Goal: Task Accomplishment & Management: Complete application form

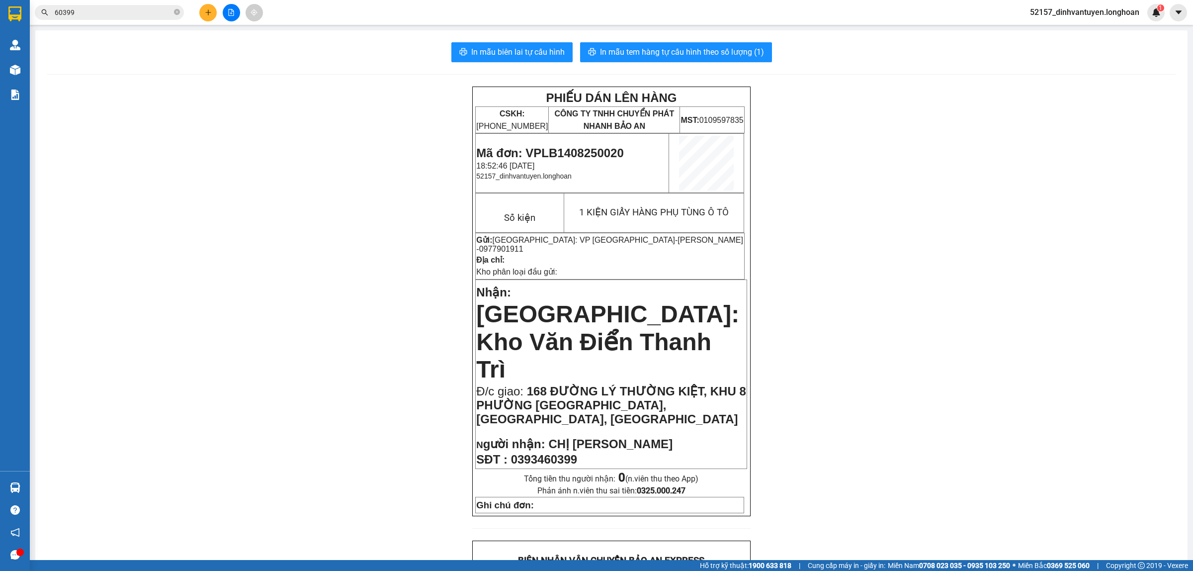
scroll to position [435, 0]
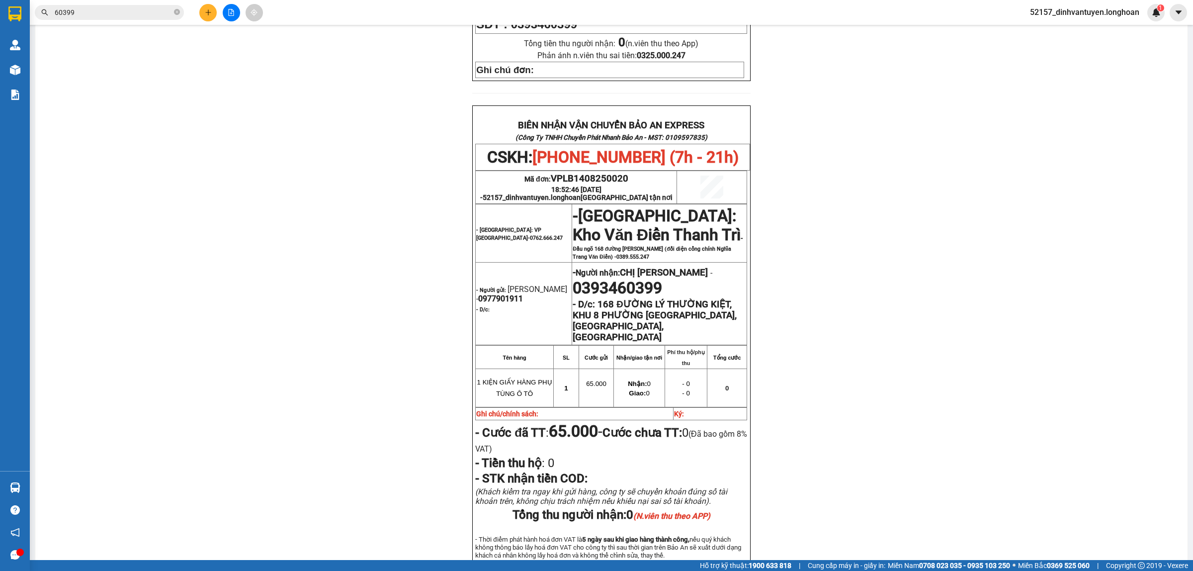
click at [173, 14] on span "60399" at bounding box center [109, 12] width 149 height 15
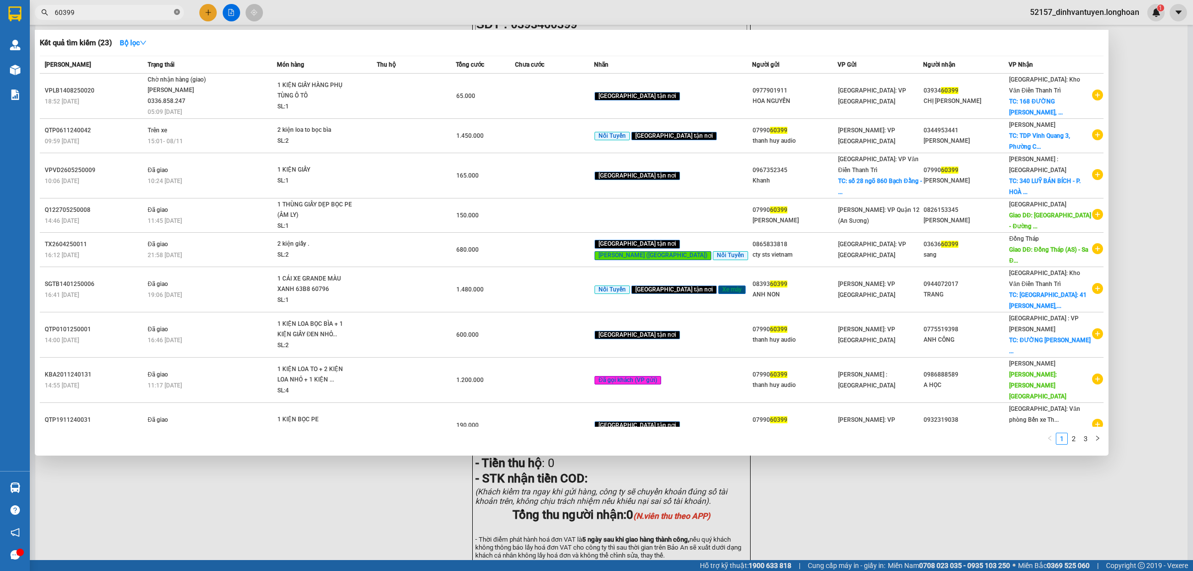
click at [175, 13] on icon "close-circle" at bounding box center [177, 12] width 6 height 6
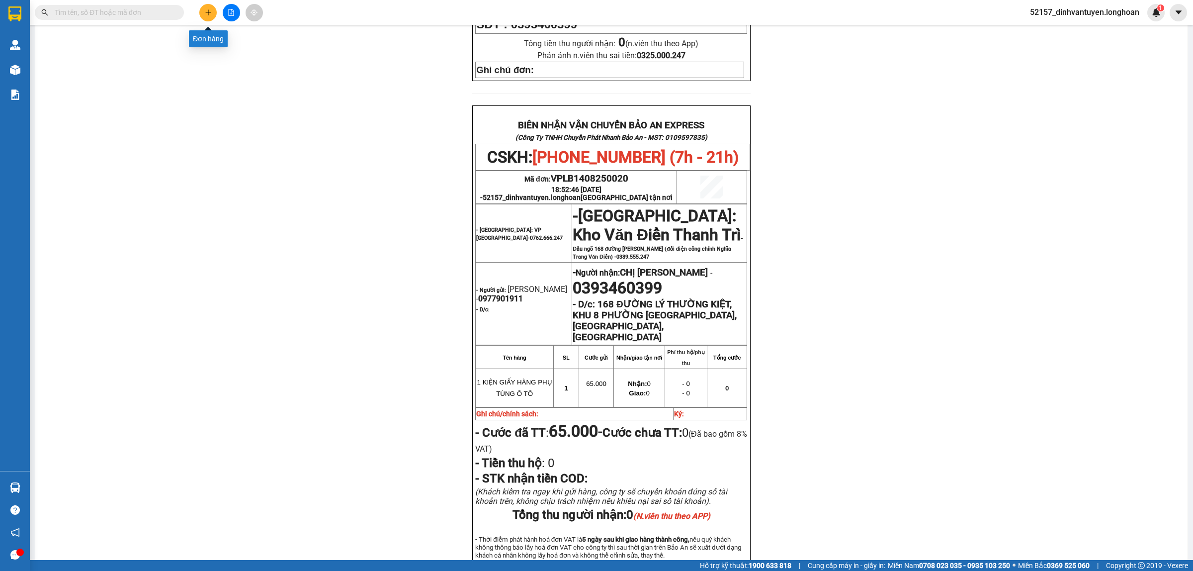
click at [203, 6] on button at bounding box center [207, 12] width 17 height 17
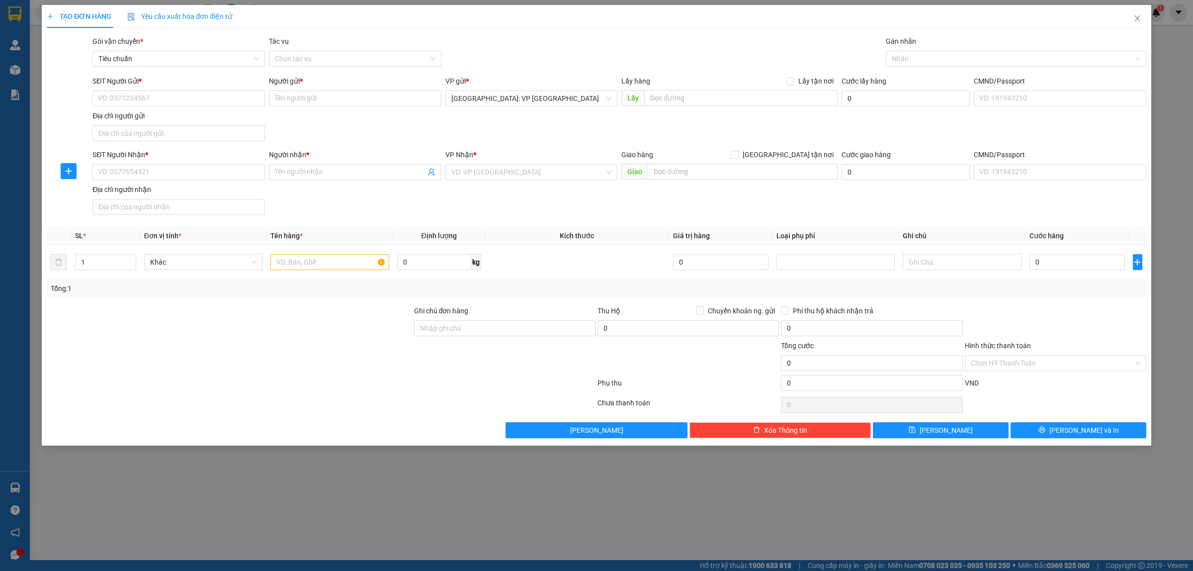
click at [169, 183] on div "SĐT Người Nhận * VD: 0377654321" at bounding box center [178, 166] width 172 height 35
click at [169, 177] on input "SĐT Người Nhận *" at bounding box center [178, 172] width 172 height 16
click at [160, 193] on div "0942852905 - [PERSON_NAME]" at bounding box center [178, 192] width 161 height 11
type input "0942852905"
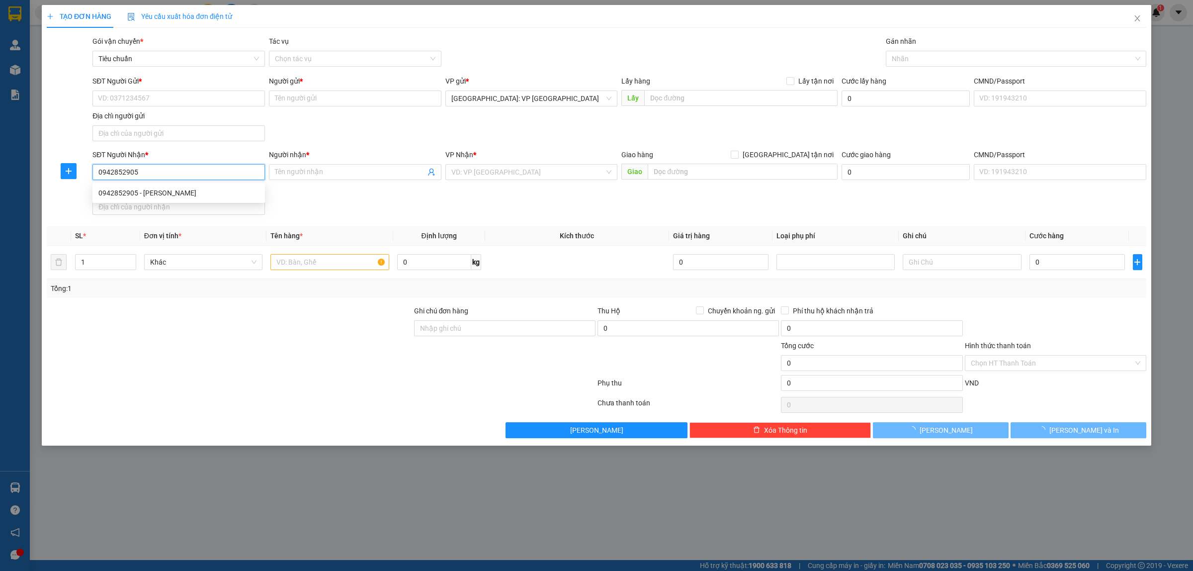
type input "[PERSON_NAME]"
checkbox input "true"
type input "12A ĐƯỜNG 1B KHU ĐÔ THỊ [GEOGRAPHIC_DATA], [GEOGRAPHIC_DATA], [GEOGRAPHIC_DATA]…"
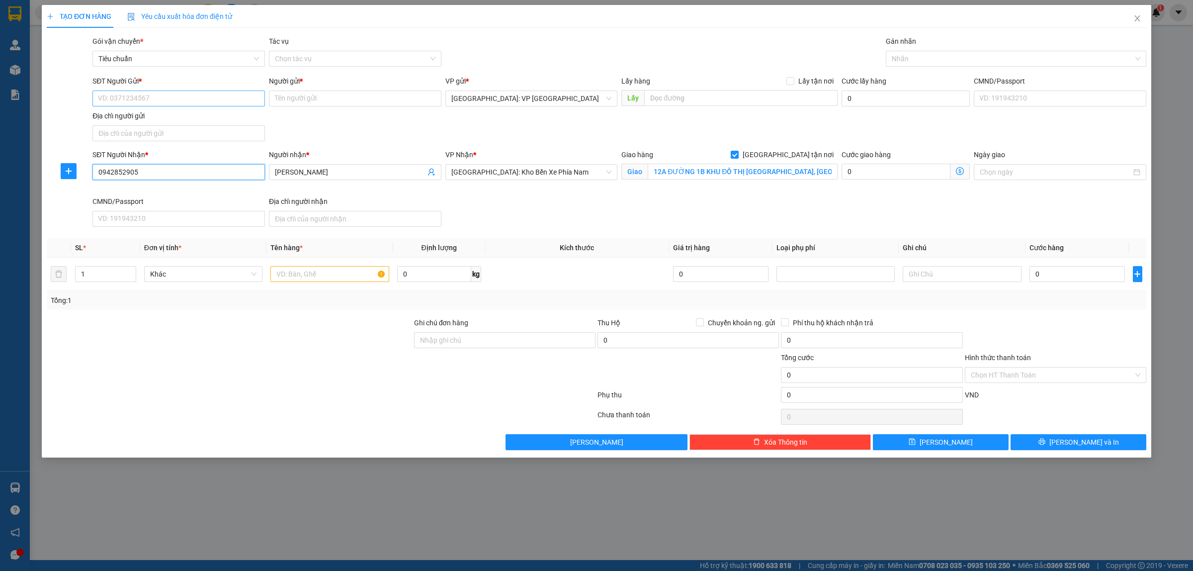
type input "0942852905"
click at [191, 94] on input "SĐT Người Gửi *" at bounding box center [178, 98] width 172 height 16
click at [182, 122] on div "0964227619 - [PERSON_NAME]" at bounding box center [178, 118] width 161 height 11
type input "0964227619"
type input "ANH NAM"
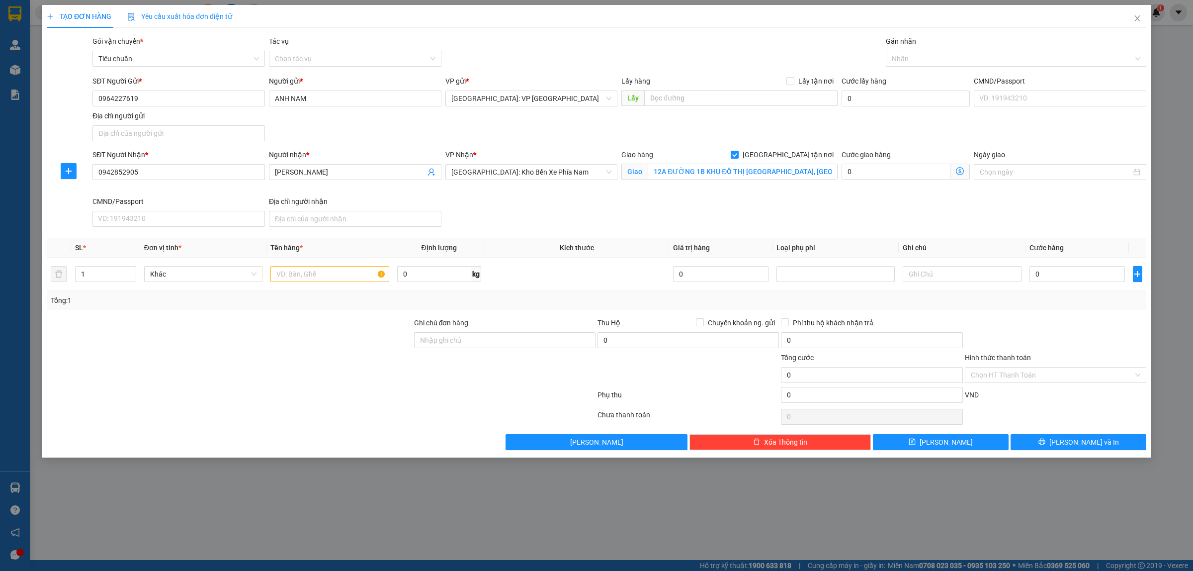
click at [922, 50] on div "Gán nhãn" at bounding box center [1016, 43] width 260 height 15
click at [927, 58] on div at bounding box center [1011, 59] width 246 height 12
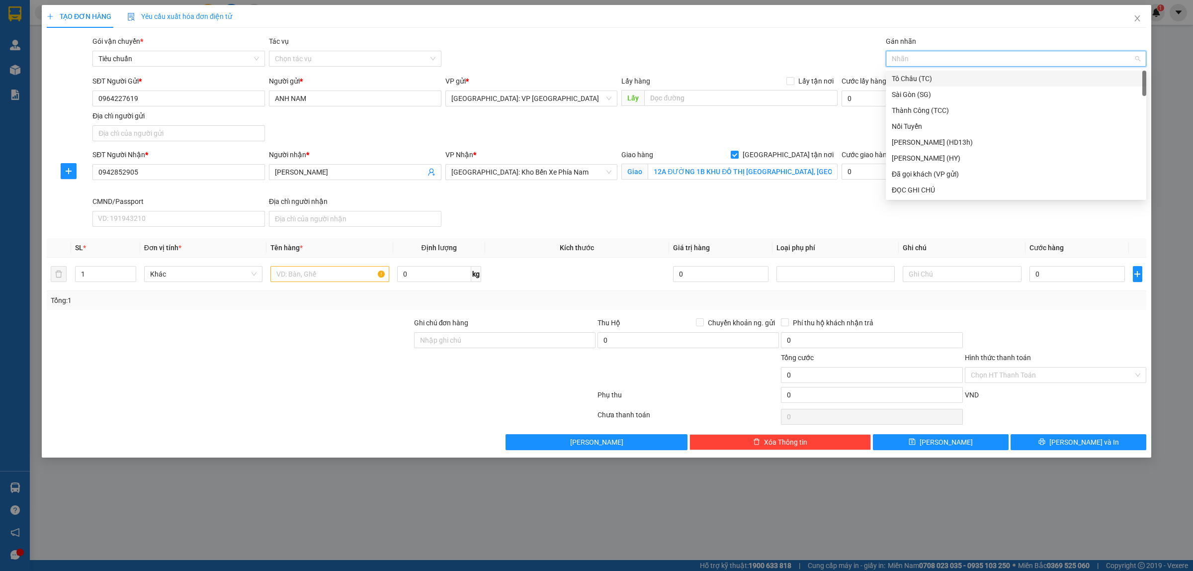
type input "g"
drag, startPoint x: 936, startPoint y: 189, endPoint x: 639, endPoint y: 195, distance: 296.7
click at [936, 190] on div "[GEOGRAPHIC_DATA] tận nơi" at bounding box center [1016, 189] width 248 height 11
type input "2"
click at [131, 271] on icon "up" at bounding box center [130, 271] width 3 height 3
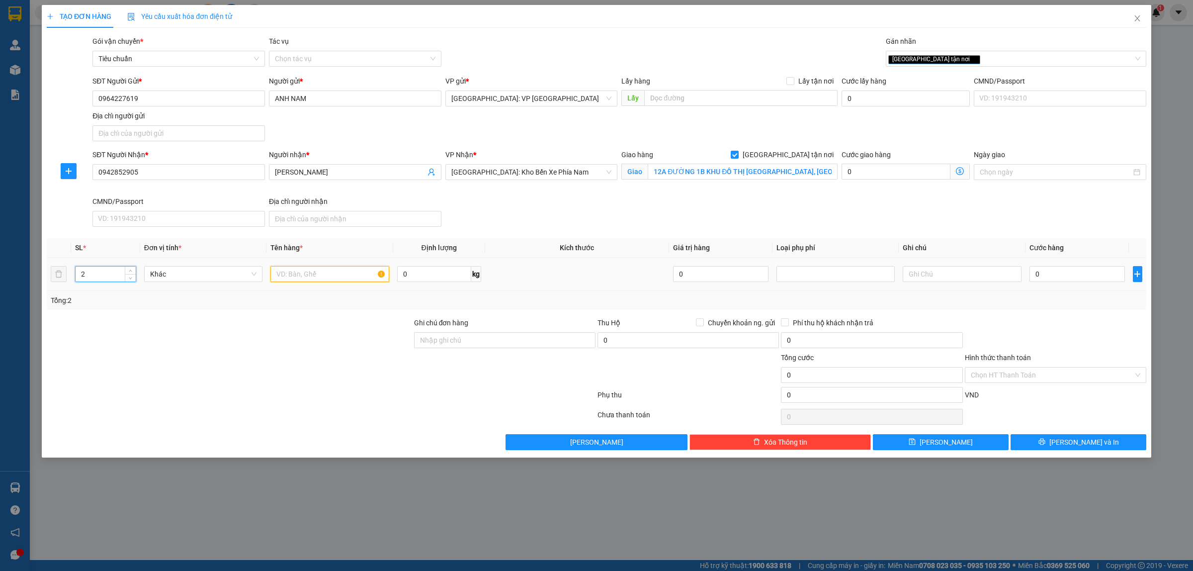
click at [318, 276] on input "text" at bounding box center [329, 274] width 118 height 16
type input "2 KIỆN BỌC XỐP NỔ HÀNG ĐỒ GIA DỤNG"
click at [1080, 284] on div "0" at bounding box center [1076, 274] width 95 height 20
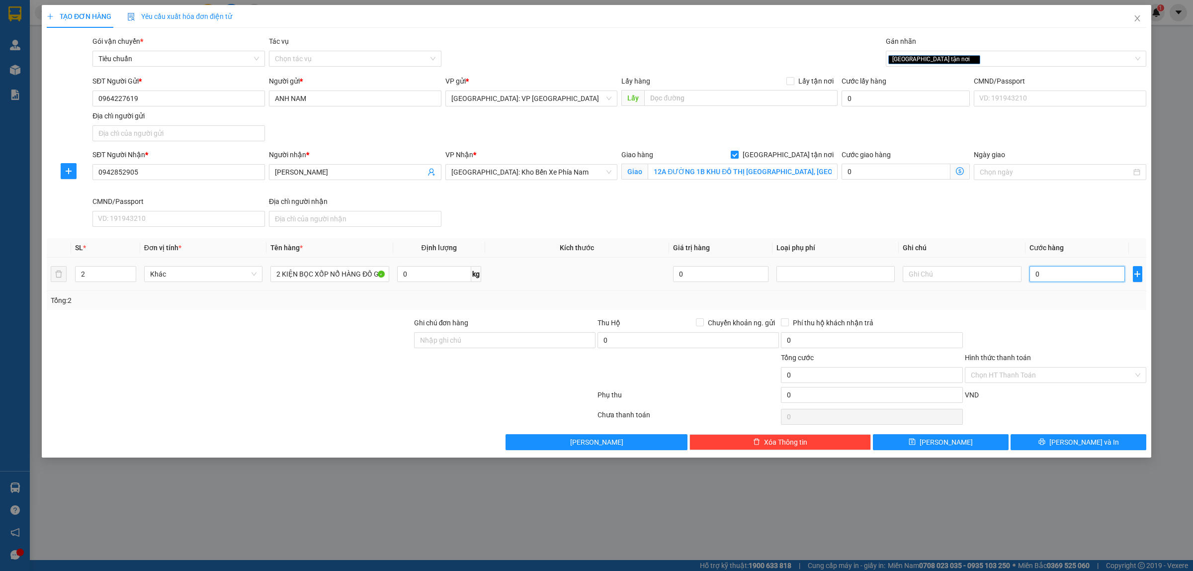
click at [1079, 274] on input "0" at bounding box center [1076, 274] width 95 height 16
type input "2"
type input "28"
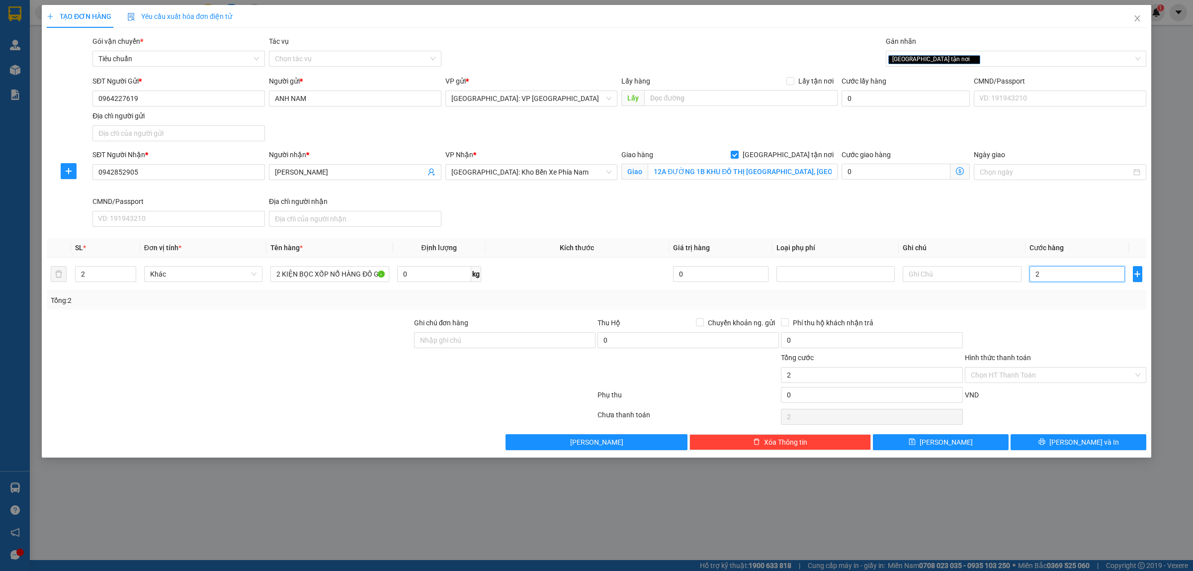
type input "28"
type input "280"
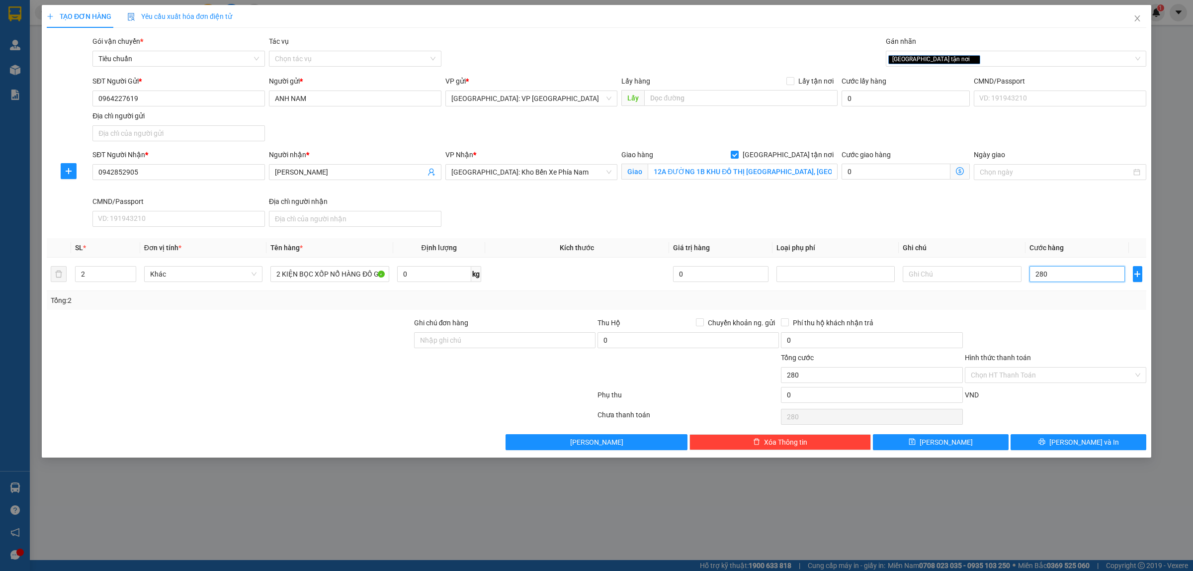
type input "2.800"
type input "28.000"
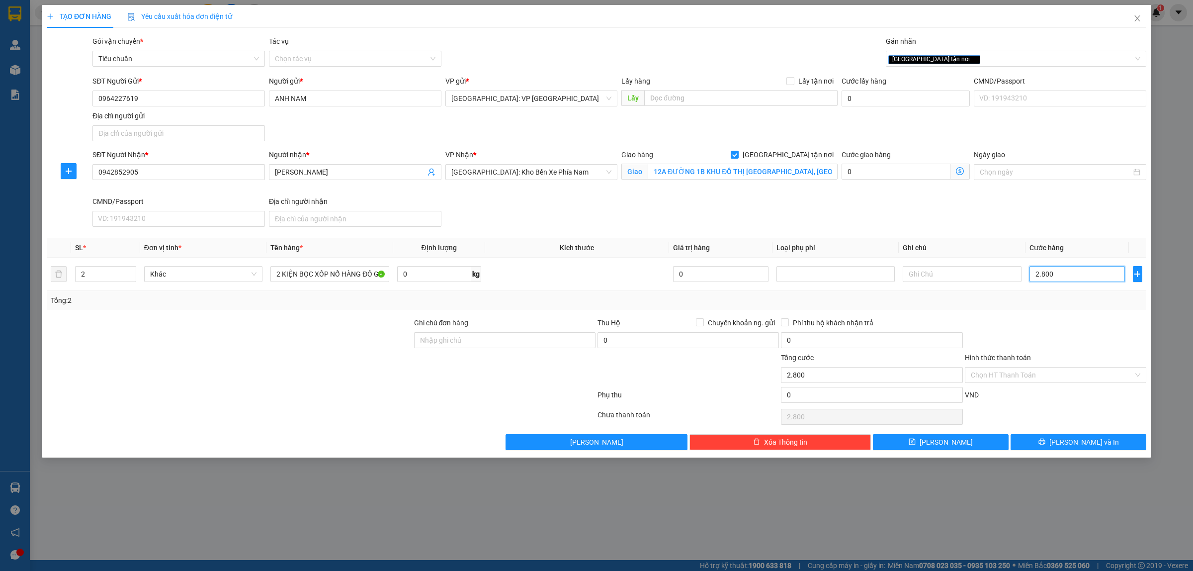
type input "28.000"
type input "280.000"
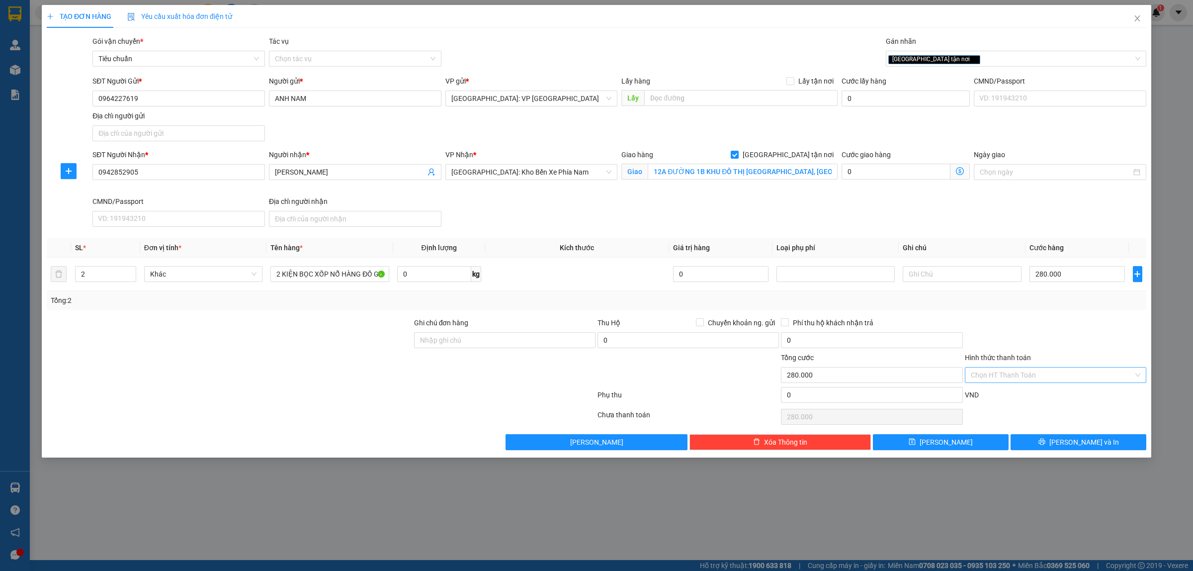
click at [1025, 380] on input "Hình thức thanh toán" at bounding box center [1052, 374] width 163 height 15
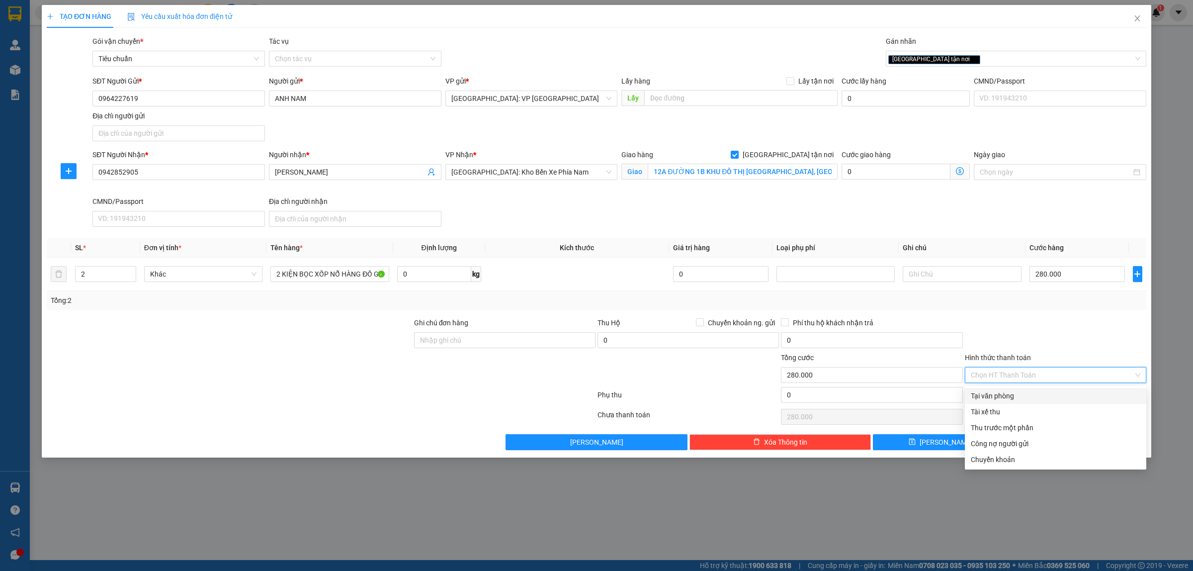
click at [1018, 393] on div "Tại văn phòng" at bounding box center [1055, 395] width 169 height 11
type input "0"
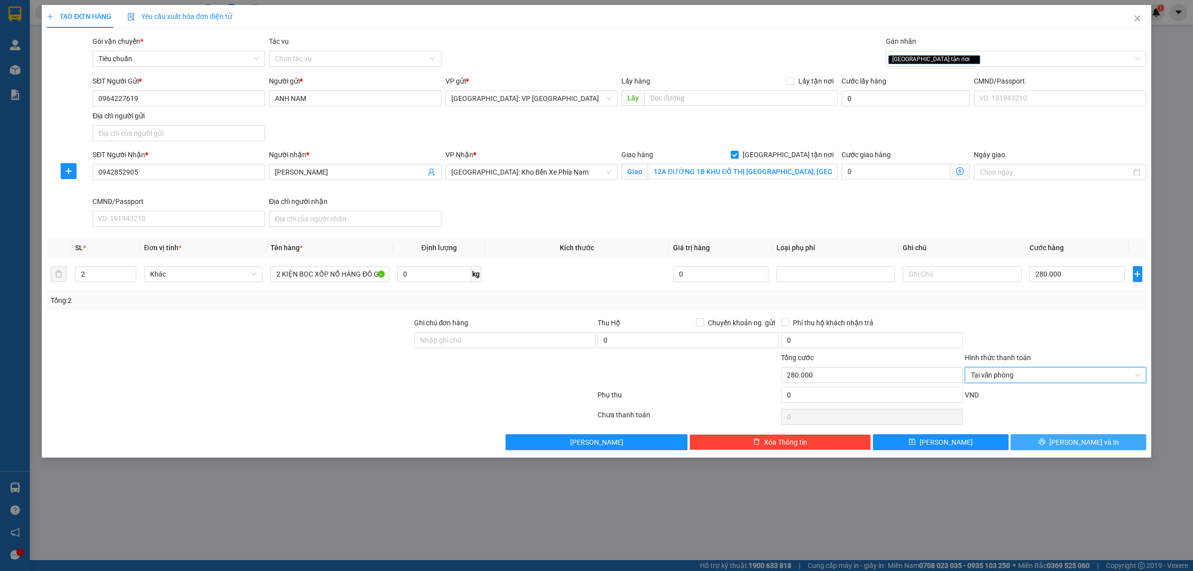
click at [1092, 444] on span "[PERSON_NAME] và In" at bounding box center [1084, 441] width 70 height 11
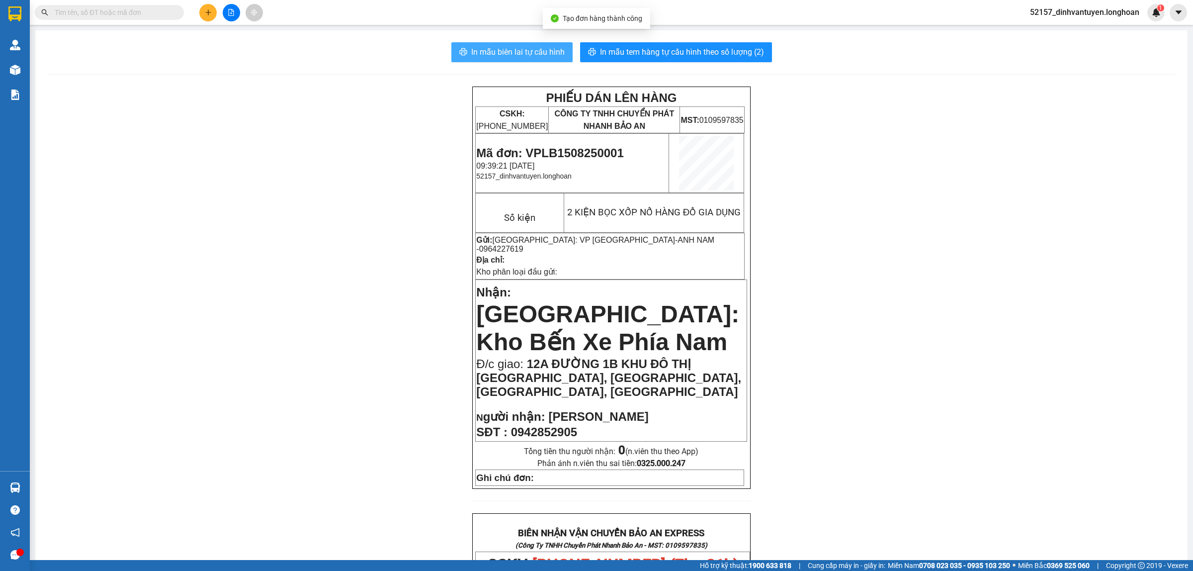
drag, startPoint x: 525, startPoint y: 46, endPoint x: 556, endPoint y: 53, distance: 31.6
click at [524, 46] on span "In mẫu biên lai tự cấu hình" at bounding box center [517, 52] width 93 height 12
click at [719, 53] on span "In mẫu tem hàng tự cấu hình theo số lượng (2)" at bounding box center [682, 52] width 164 height 12
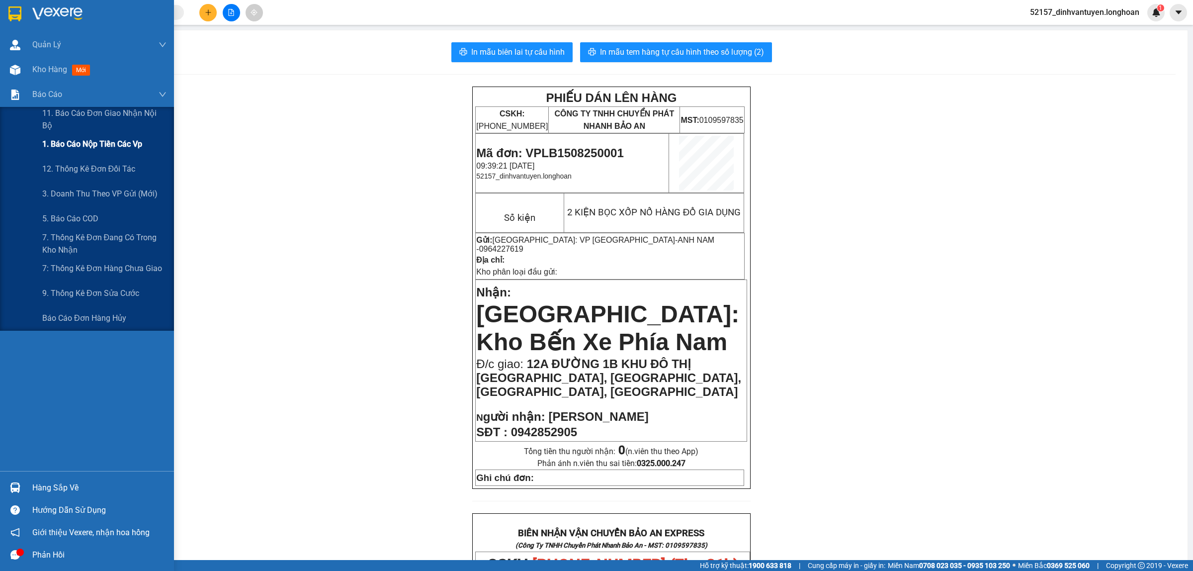
click at [112, 150] on span "1. Báo cáo nộp tiền các vp" at bounding box center [92, 144] width 100 height 12
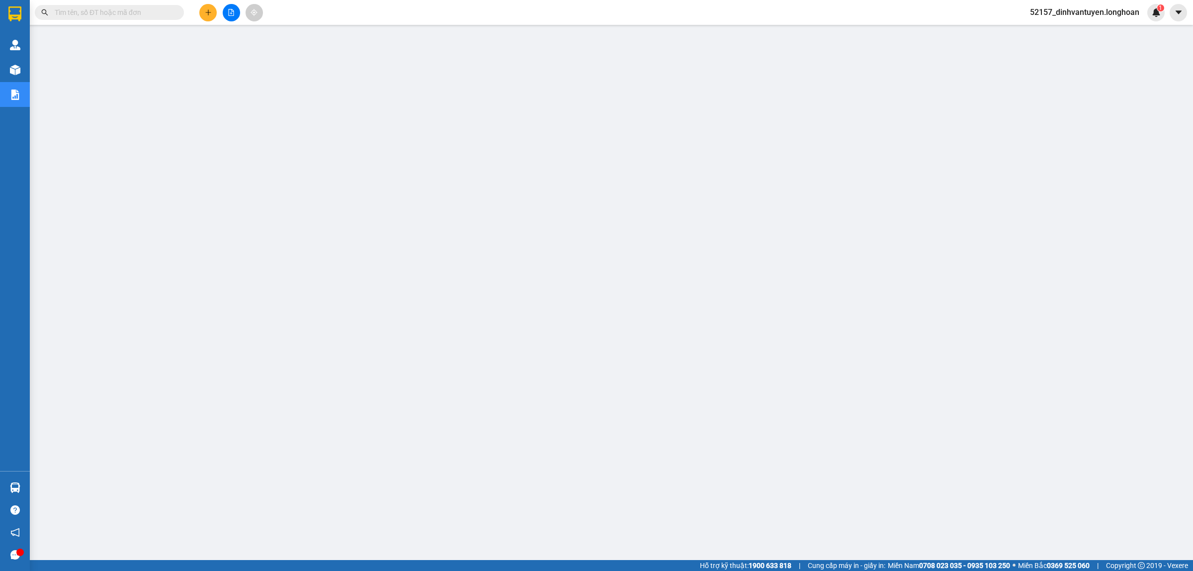
click at [205, 12] on icon "plus" at bounding box center [207, 12] width 5 height 0
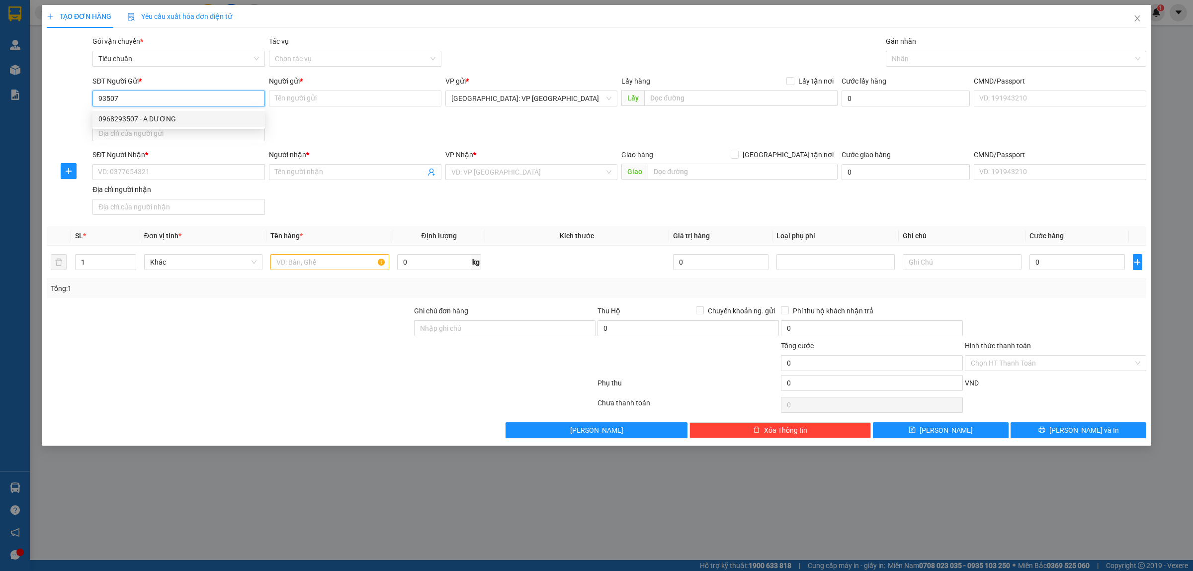
click at [167, 117] on div "0968293507 - A DƯƠNG" at bounding box center [178, 118] width 161 height 11
type input "0968293507"
type input "A DƯƠNG"
type input "0968293507"
drag, startPoint x: 203, startPoint y: 172, endPoint x: 215, endPoint y: 175, distance: 12.4
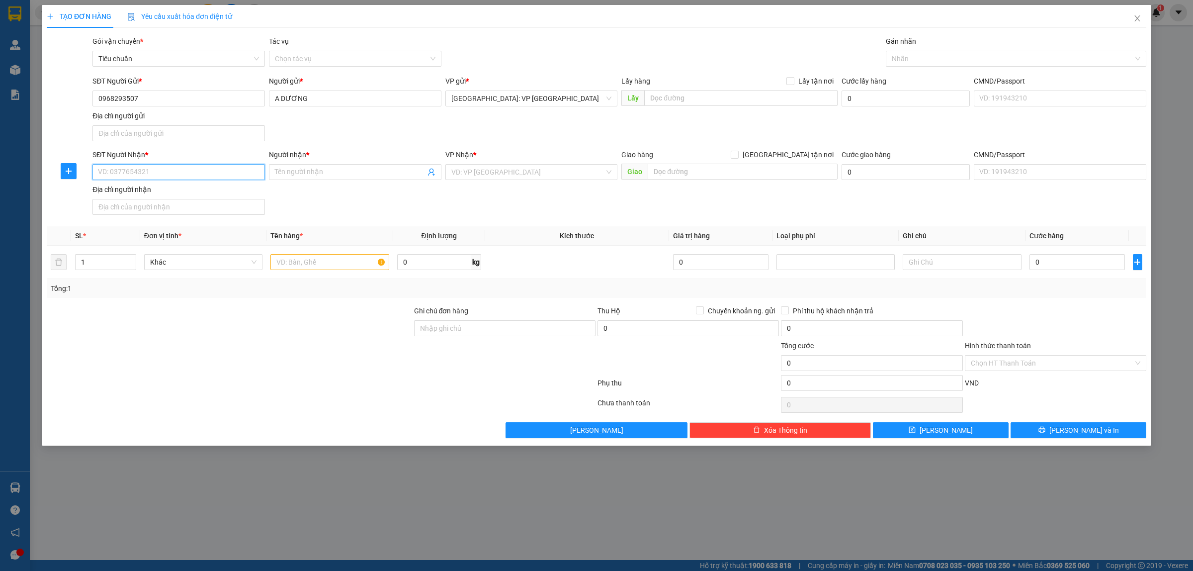
click at [203, 172] on input "SĐT Người Nhận *" at bounding box center [178, 172] width 172 height 16
type input "0964767778"
click at [324, 172] on input "Người nhận *" at bounding box center [350, 171] width 151 height 11
type input "a"
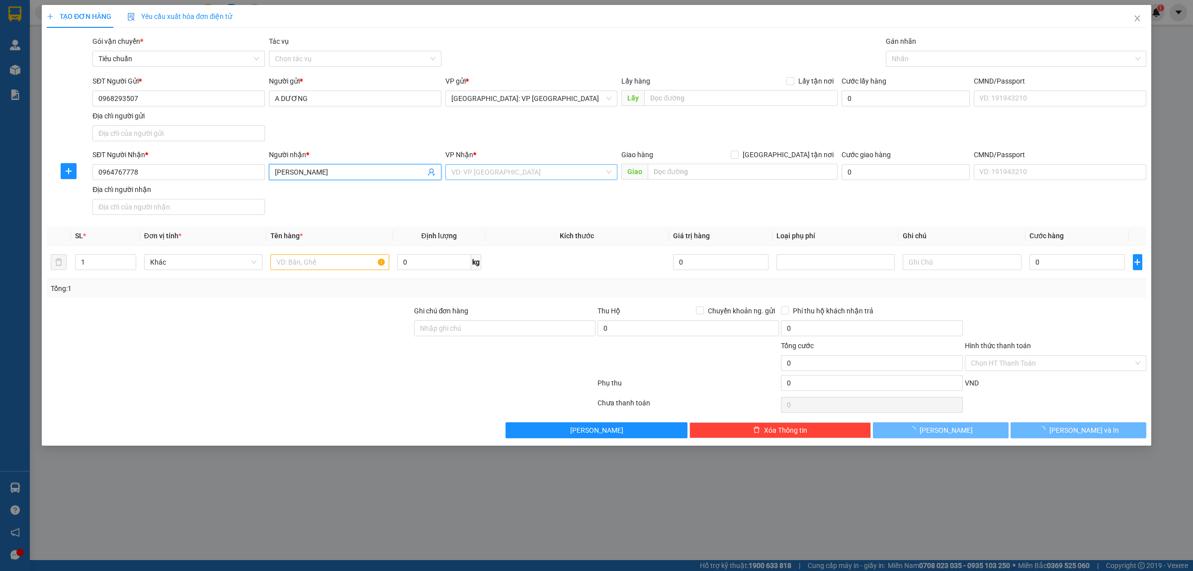
type input "[PERSON_NAME]"
drag, startPoint x: 493, startPoint y: 170, endPoint x: 502, endPoint y: 173, distance: 9.0
click at [495, 171] on input "search" at bounding box center [528, 171] width 154 height 15
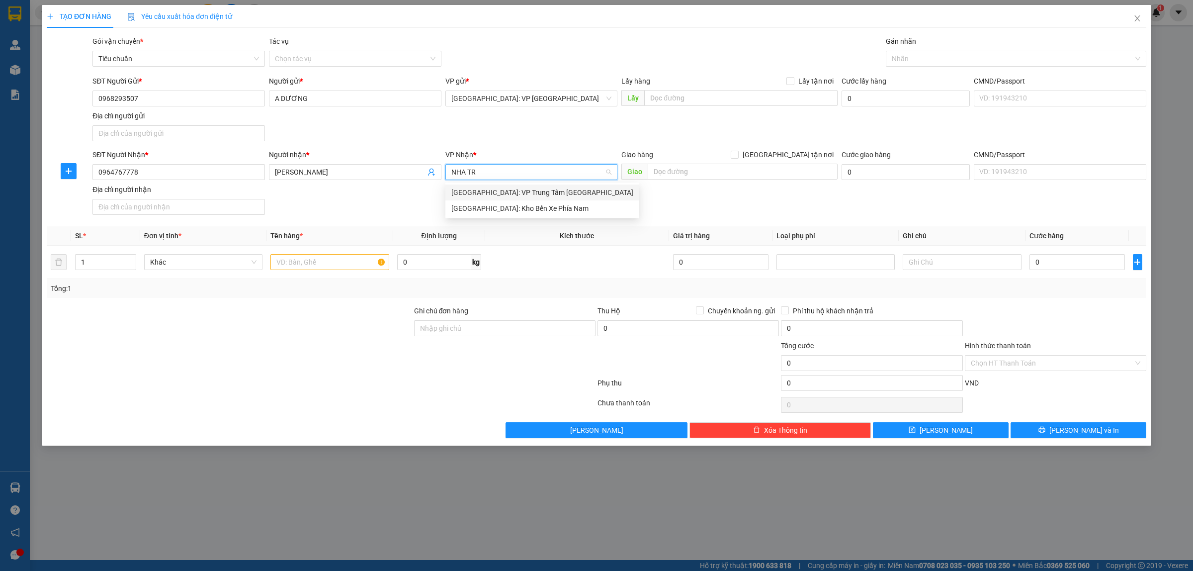
type input "NHA TRA"
drag, startPoint x: 538, startPoint y: 209, endPoint x: 572, endPoint y: 209, distance: 33.8
click at [540, 209] on div "[GEOGRAPHIC_DATA]: Kho Bến Xe Phía Nam" at bounding box center [542, 208] width 182 height 11
click at [728, 179] on input "text" at bounding box center [743, 172] width 190 height 16
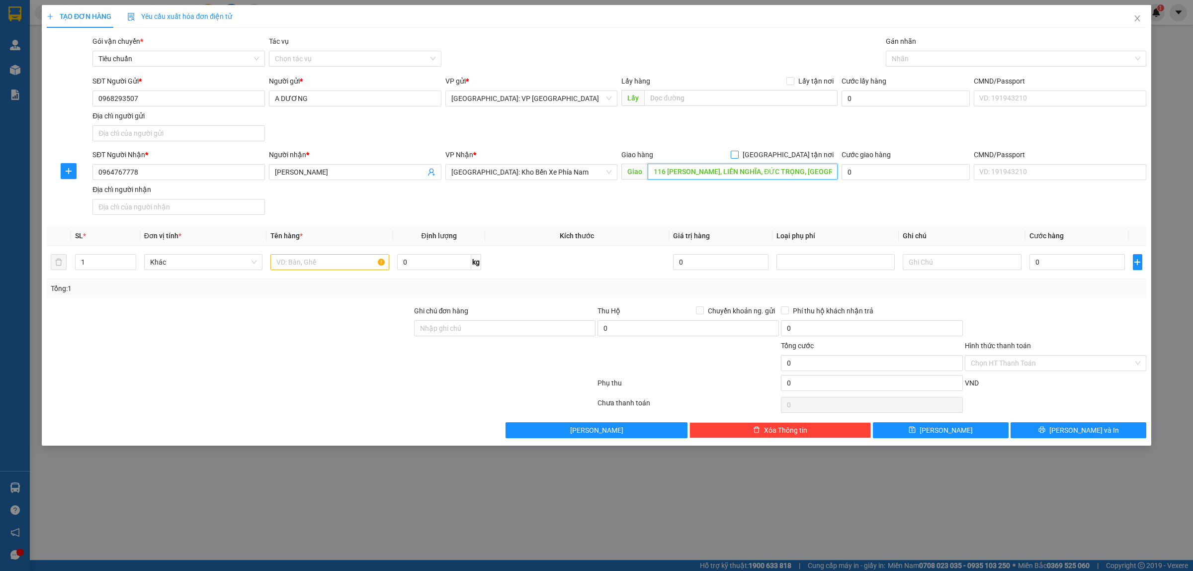
type input "116 [PERSON_NAME], LIÊN NGHĨA, ĐỨC TRỌNG, [GEOGRAPHIC_DATA]"
click at [737, 153] on input "[GEOGRAPHIC_DATA] tận nơi" at bounding box center [734, 154] width 7 height 7
checkbox input "true"
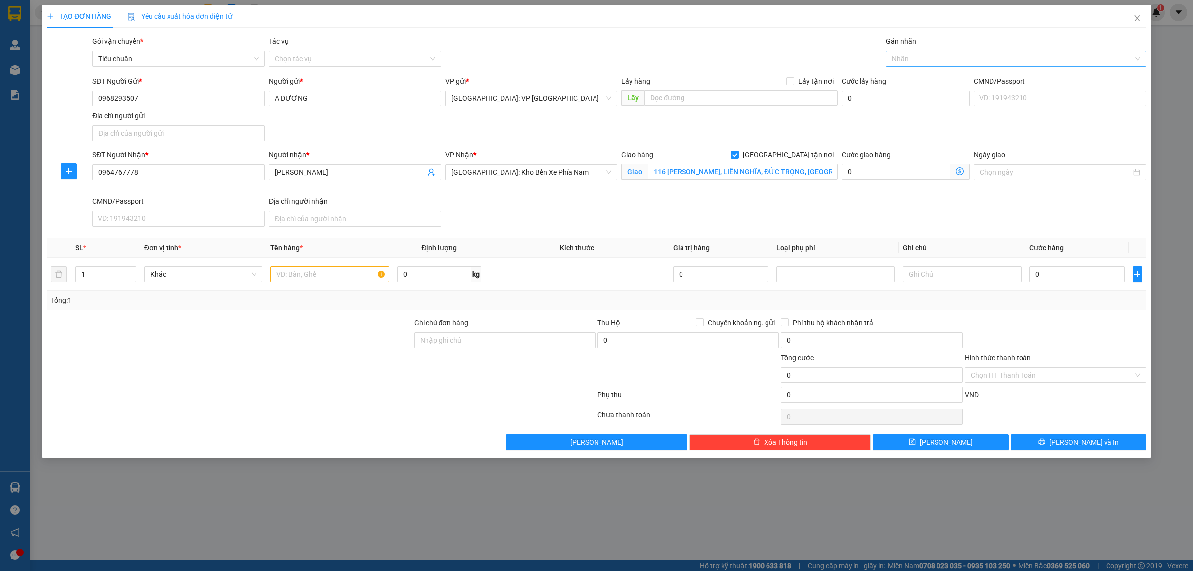
click at [922, 54] on div at bounding box center [1011, 59] width 246 height 12
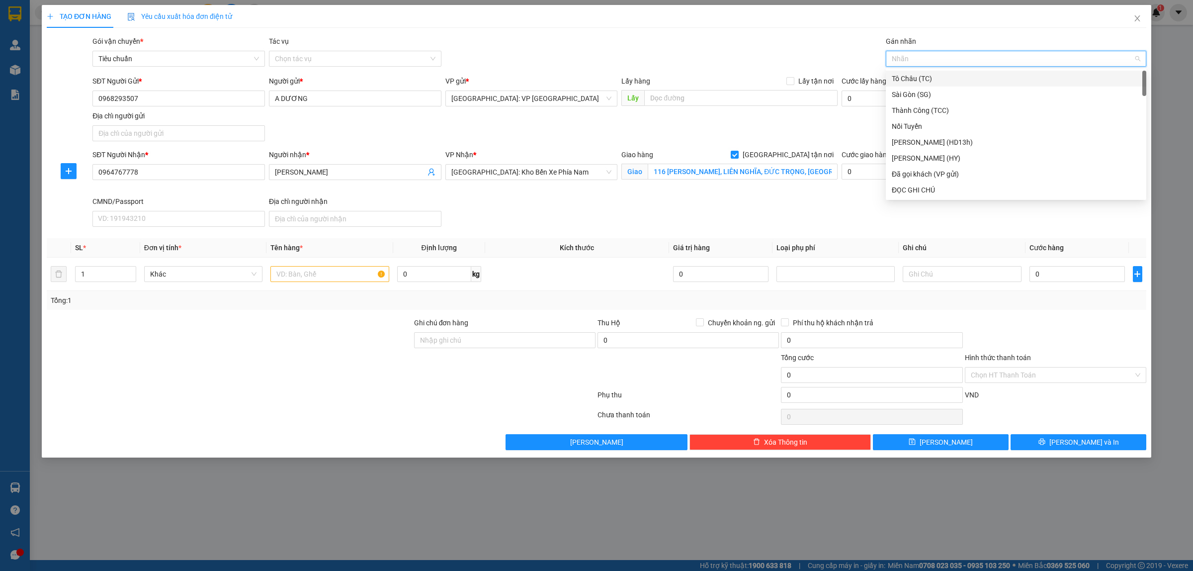
type input "G"
click at [906, 189] on div "[GEOGRAPHIC_DATA] tận nơi" at bounding box center [1016, 189] width 248 height 11
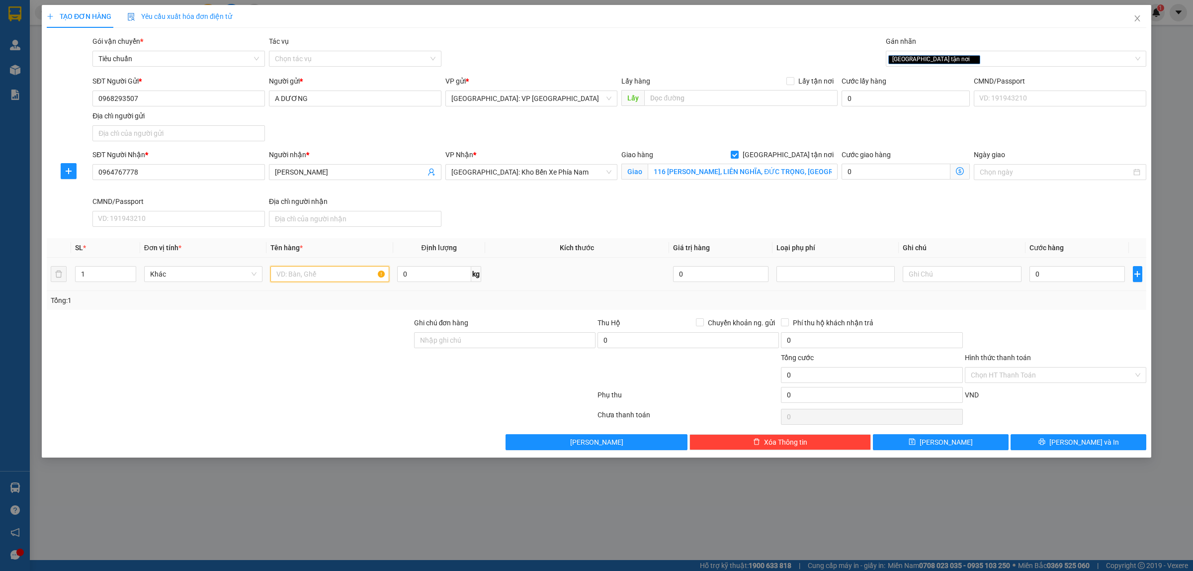
drag, startPoint x: 288, startPoint y: 267, endPoint x: 301, endPoint y: 267, distance: 12.4
click at [293, 267] on input "text" at bounding box center [329, 274] width 118 height 16
click at [186, 166] on input "0964767778" at bounding box center [178, 172] width 172 height 16
click at [364, 272] on input "1 KIỆN THÙNG XỐP HÀNG GỐM SỨ" at bounding box center [329, 274] width 118 height 16
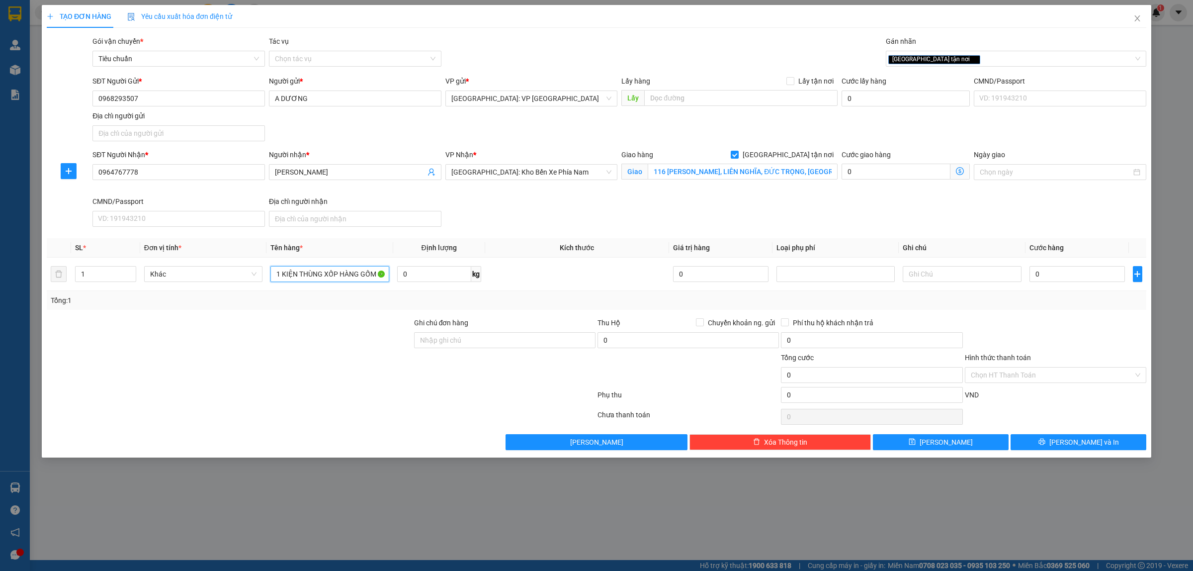
type input "1 KIỆN THÙNG XỐP HÀNG GỐM SỨ ĐỒ PHONG THỦY"
click at [369, 135] on div "SĐT Người Gửi * 0968293507 Người gửi * A DƯƠNG VP gửi * [GEOGRAPHIC_DATA]: VP […" at bounding box center [619, 111] width 1058 height 70
click at [1071, 279] on input "0" at bounding box center [1076, 274] width 95 height 16
type input "2"
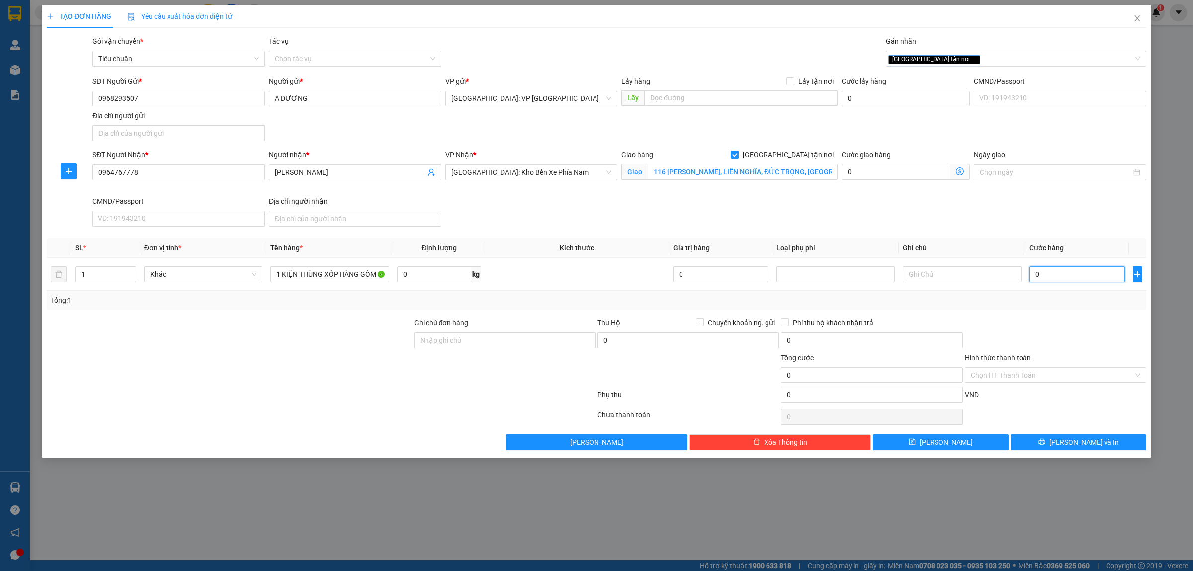
type input "2"
type input "28"
type input "280"
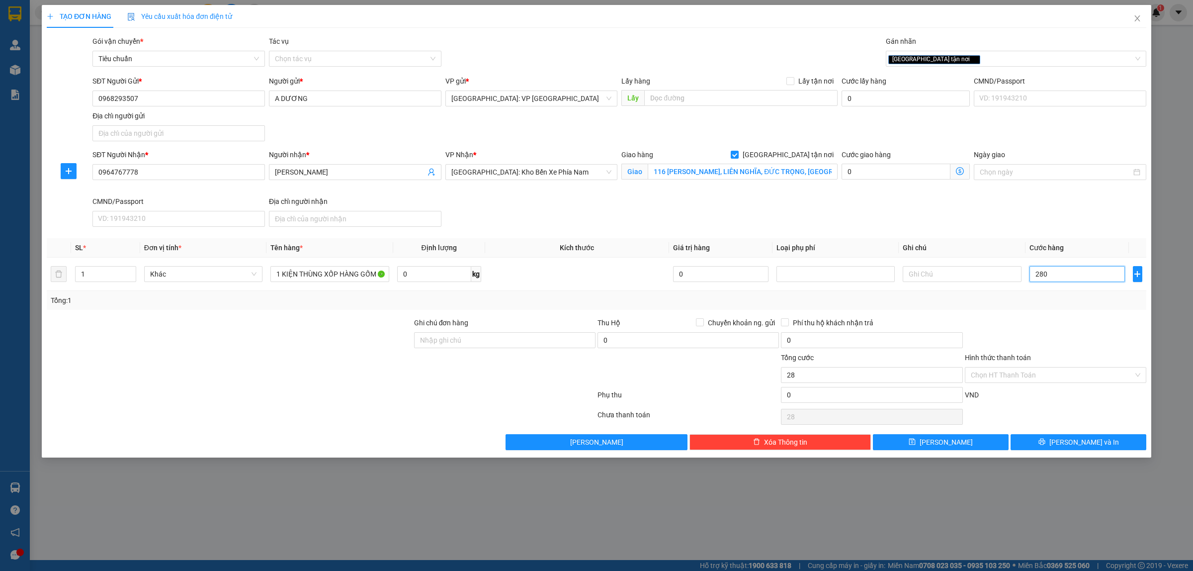
type input "280"
type input "2.800"
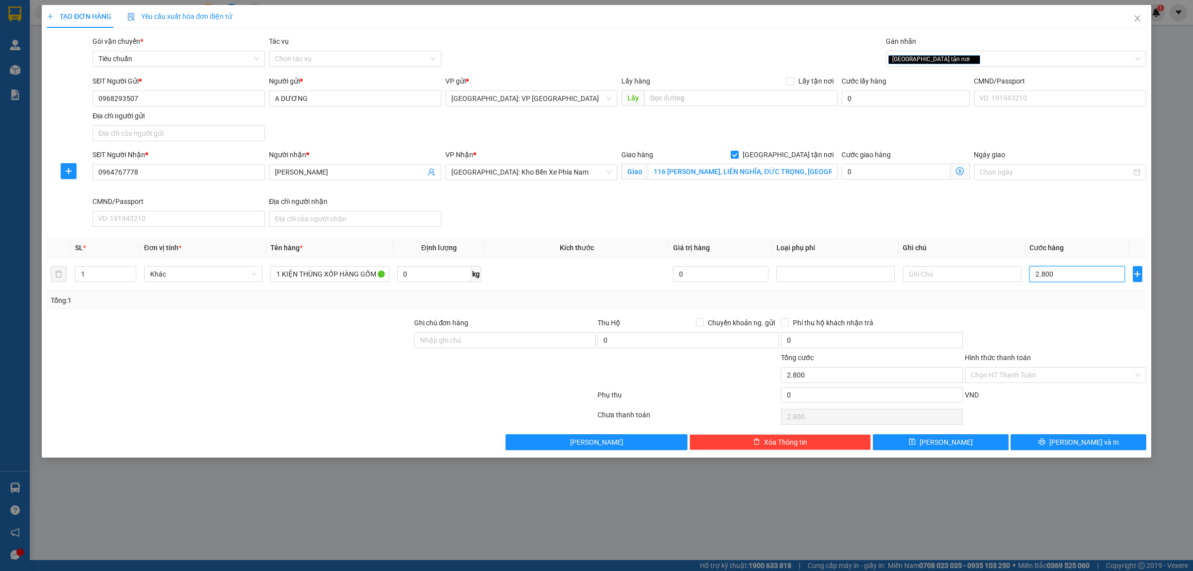
type input "28.000"
type input "280.000"
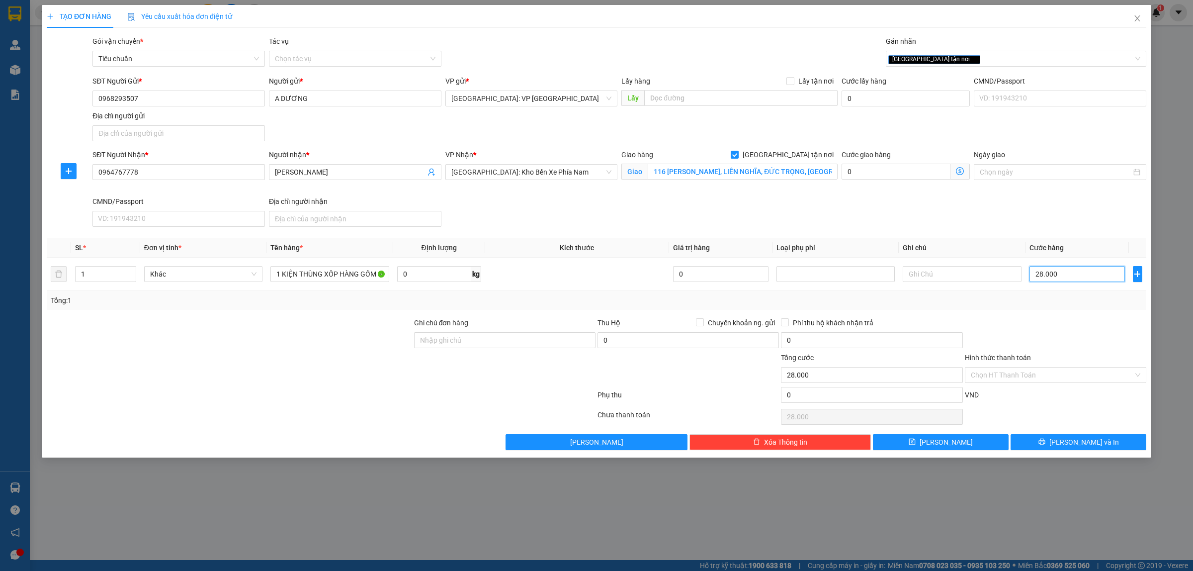
type input "280.000"
click at [649, 299] on div "Tổng: 1" at bounding box center [596, 300] width 1091 height 11
click at [1074, 445] on span "[PERSON_NAME] và In" at bounding box center [1084, 441] width 70 height 11
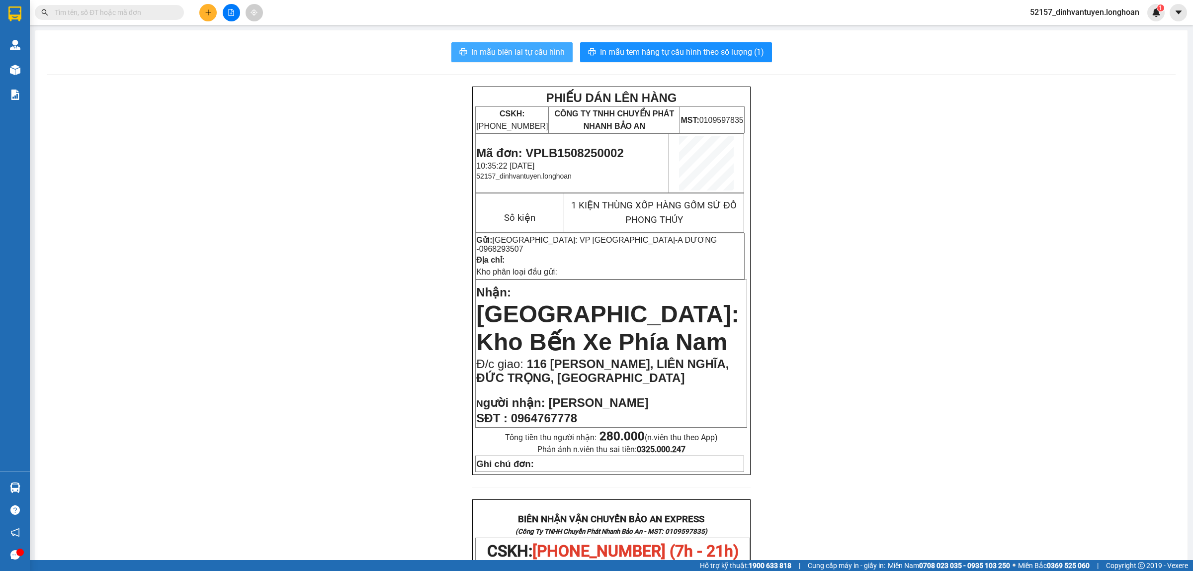
click at [524, 53] on span "In mẫu biên lai tự cấu hình" at bounding box center [517, 52] width 93 height 12
click at [696, 53] on span "In mẫu tem hàng tự cấu hình theo số lượng (1)" at bounding box center [682, 52] width 164 height 12
click at [636, 235] on td "Gửi: [GEOGRAPHIC_DATA]: VP [GEOGRAPHIC_DATA] - A DƯƠNG - 0968293507 Địa chỉ: Kh…" at bounding box center [610, 256] width 269 height 46
click at [595, 301] on span "[GEOGRAPHIC_DATA]: Kho Bến Xe Phía Nam" at bounding box center [607, 328] width 263 height 54
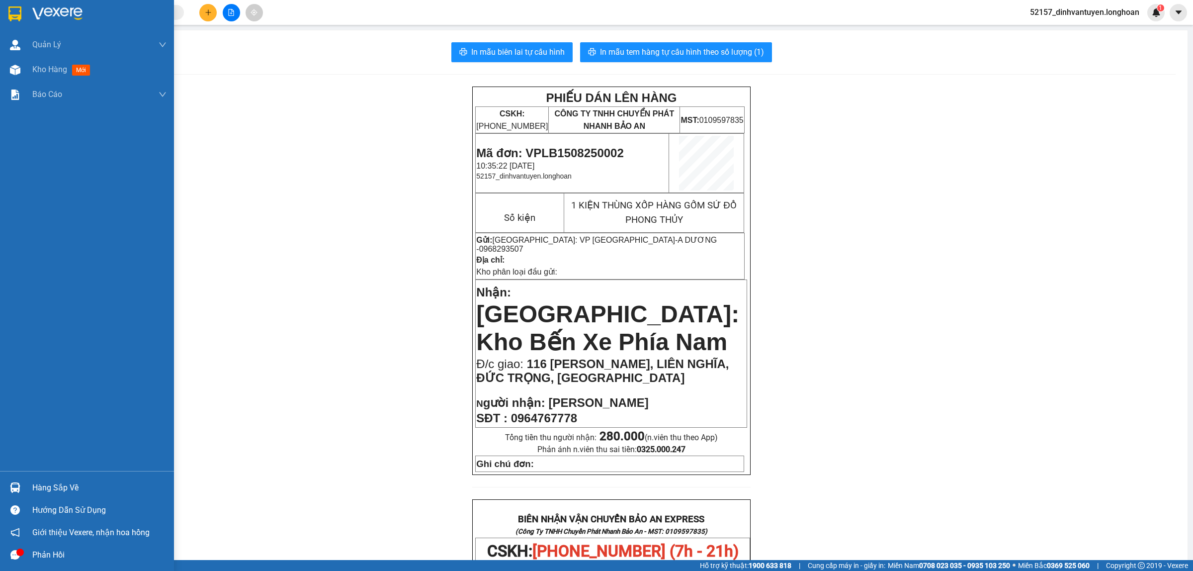
click at [17, 11] on img at bounding box center [14, 13] width 13 height 15
